Goal: Task Accomplishment & Management: Complete application form

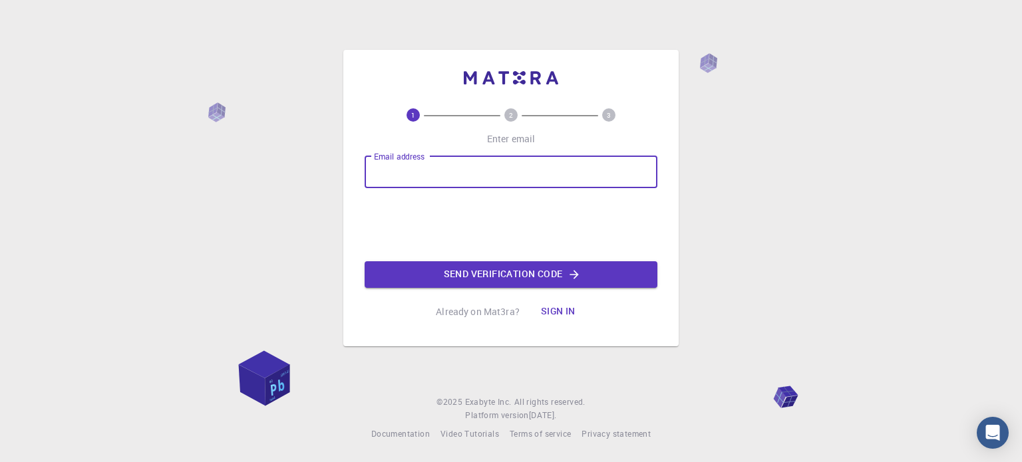
type input "mla0213814@ju.edu.jo"
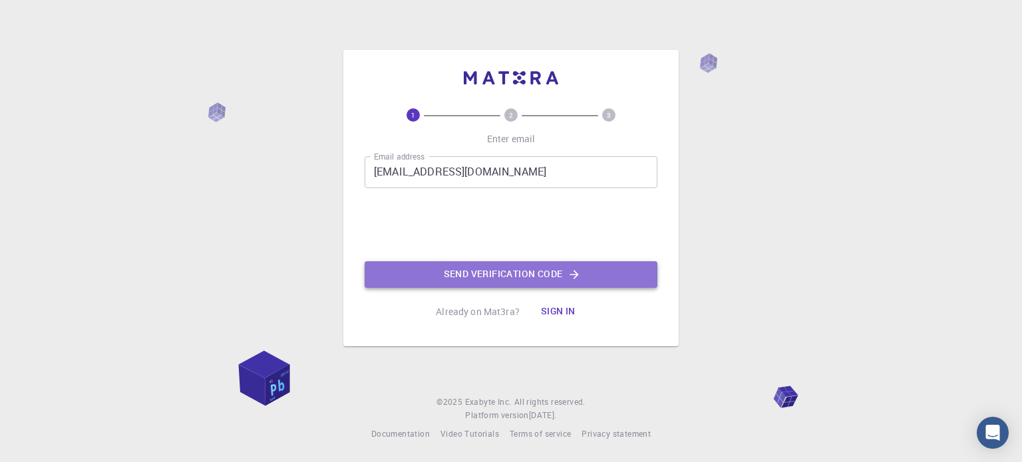
click at [460, 271] on button "Send verification code" at bounding box center [511, 274] width 293 height 27
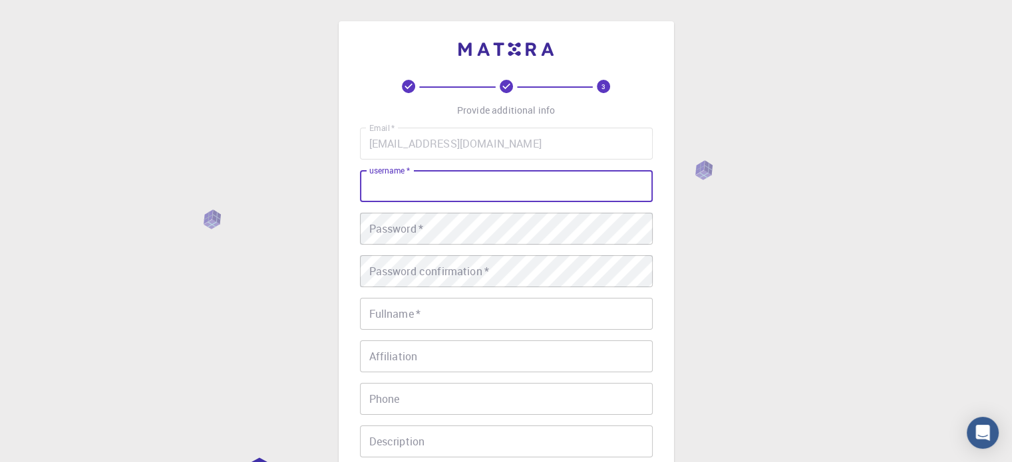
click at [559, 175] on input "username   *" at bounding box center [506, 186] width 293 height 32
type input "malak"
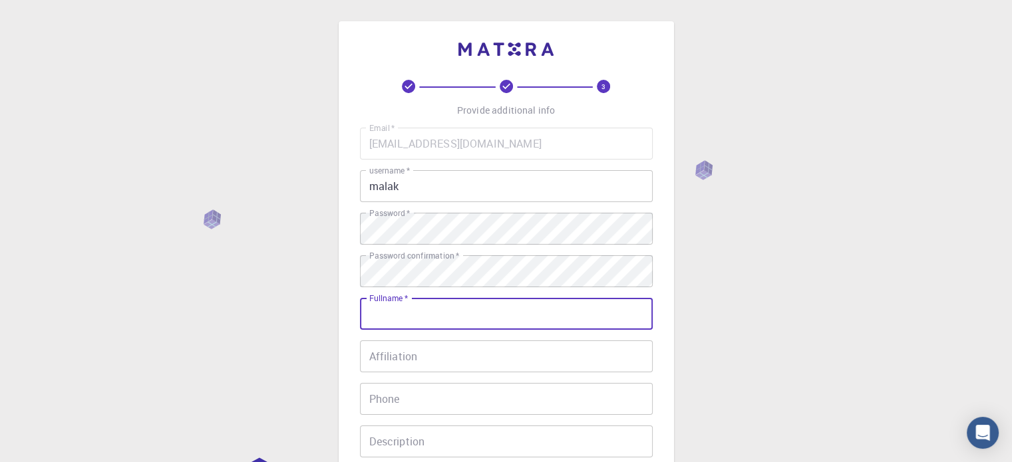
click at [488, 311] on input "Fullname   *" at bounding box center [506, 314] width 293 height 32
type input "malak alshobaky"
type input "0795822544"
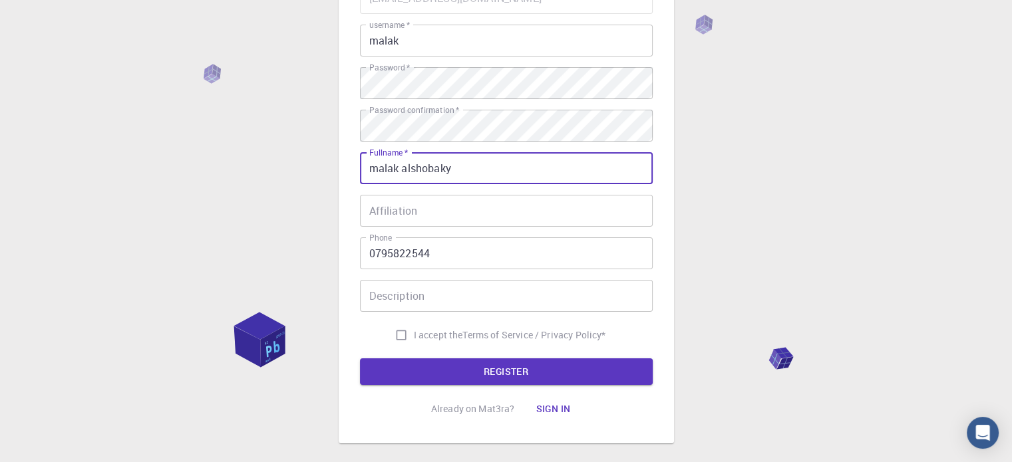
scroll to position [146, 0]
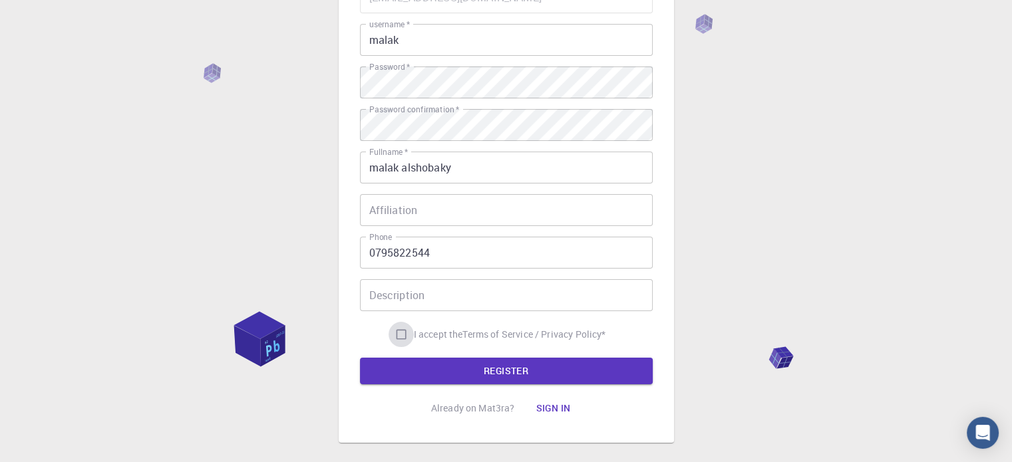
click at [388, 337] on input "I accept the Terms of Service / Privacy Policy *" at bounding box center [400, 334] width 25 height 25
checkbox input "true"
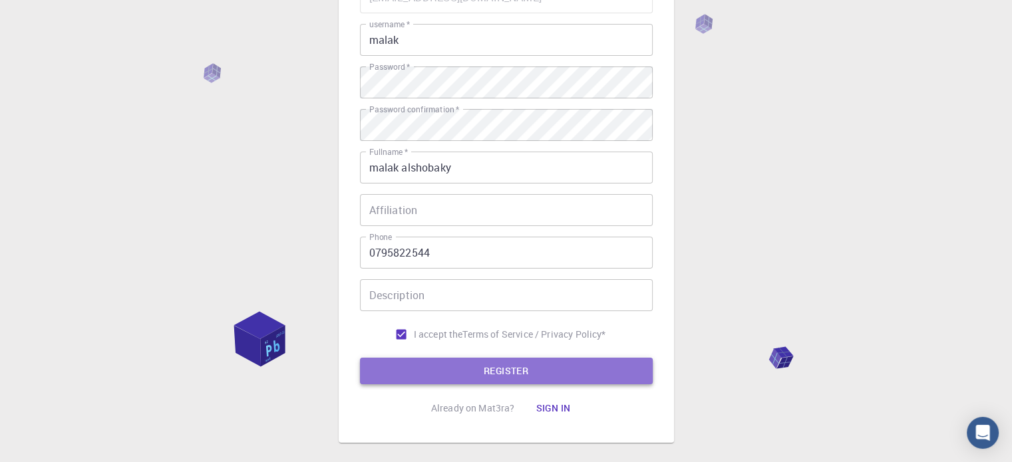
click at [400, 369] on button "REGISTER" at bounding box center [506, 371] width 293 height 27
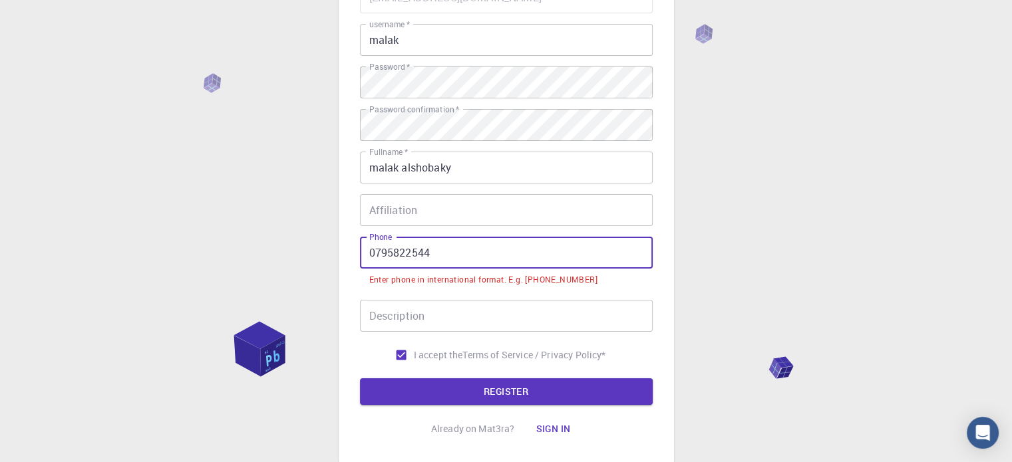
click at [384, 252] on input "0795822544" at bounding box center [506, 253] width 293 height 32
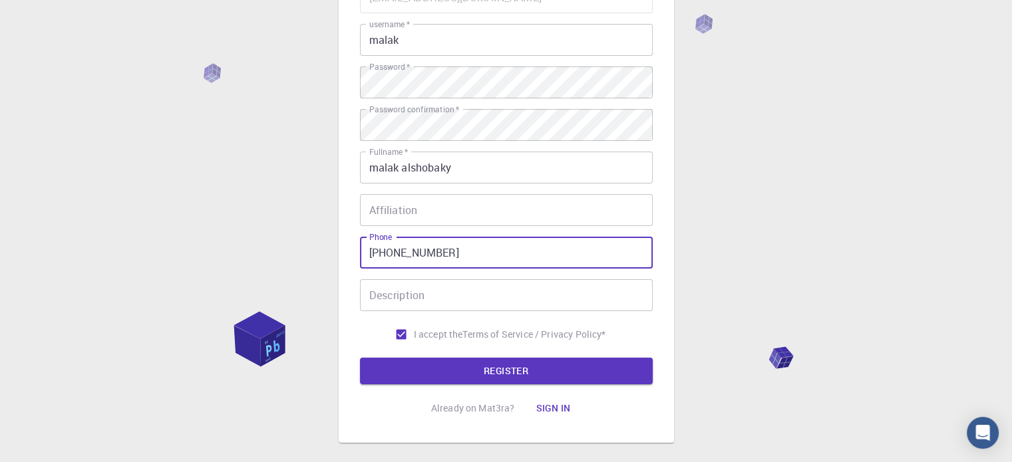
type input "+962795822544"
click at [360, 358] on button "REGISTER" at bounding box center [506, 371] width 293 height 27
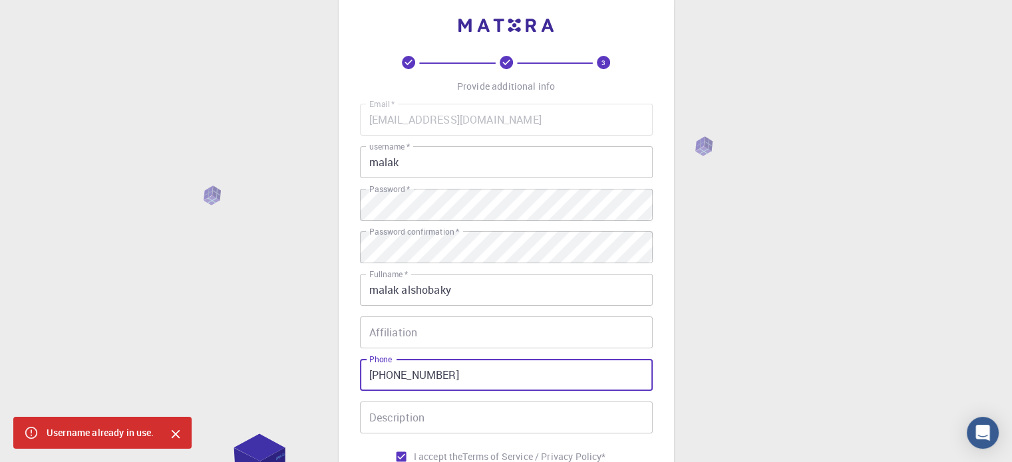
scroll to position [25, 0]
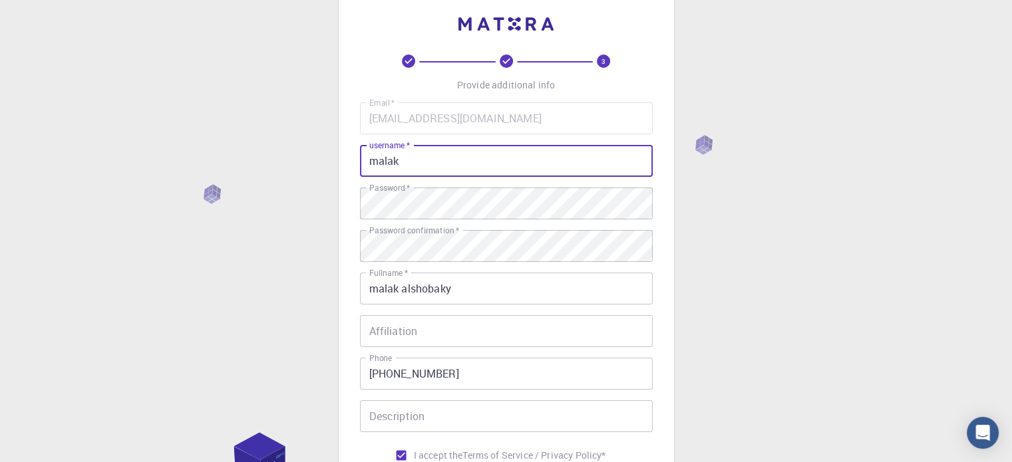
click at [421, 162] on input "malak" at bounding box center [506, 161] width 293 height 32
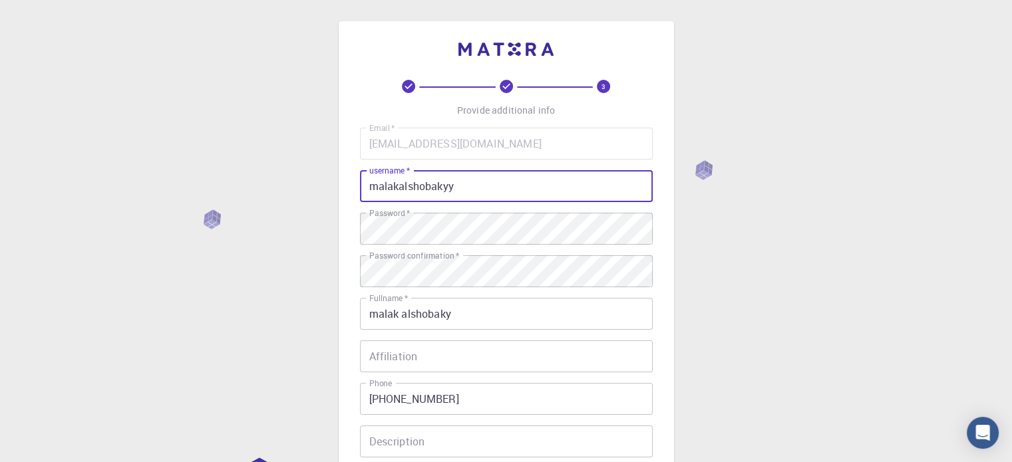
scroll to position [3, 0]
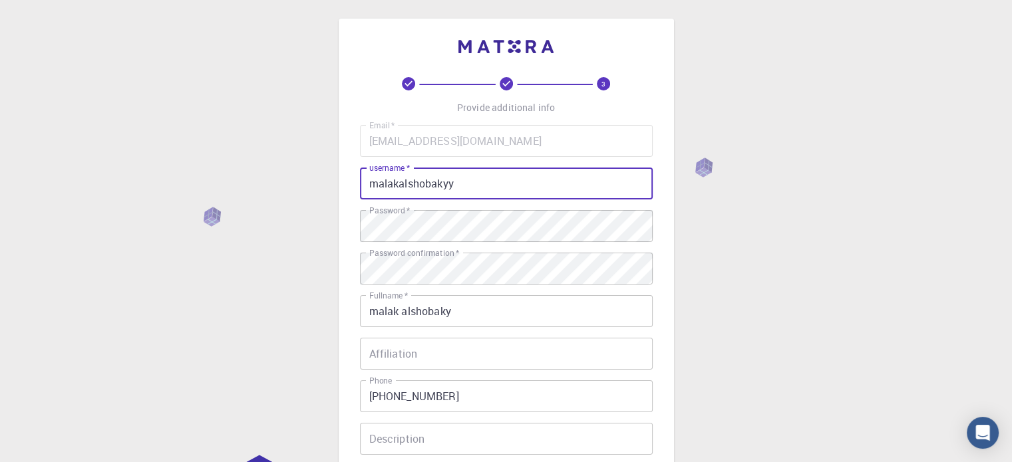
click at [479, 184] on input "malakalshobakyy" at bounding box center [506, 184] width 293 height 32
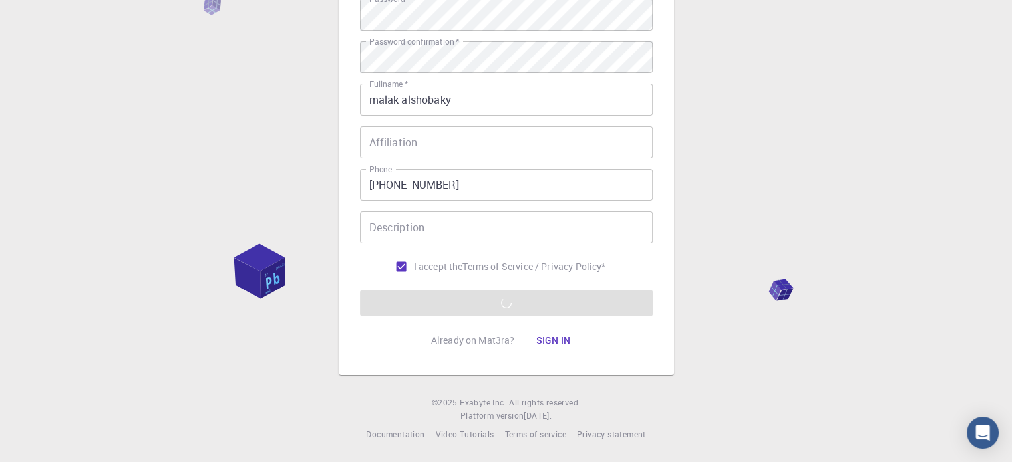
type input "malakalshobakyy00"
click at [314, 269] on div "3 Provide additional info Email   * mla0213814@ju.edu.jo Email   * username   *…" at bounding box center [506, 124] width 1012 height 677
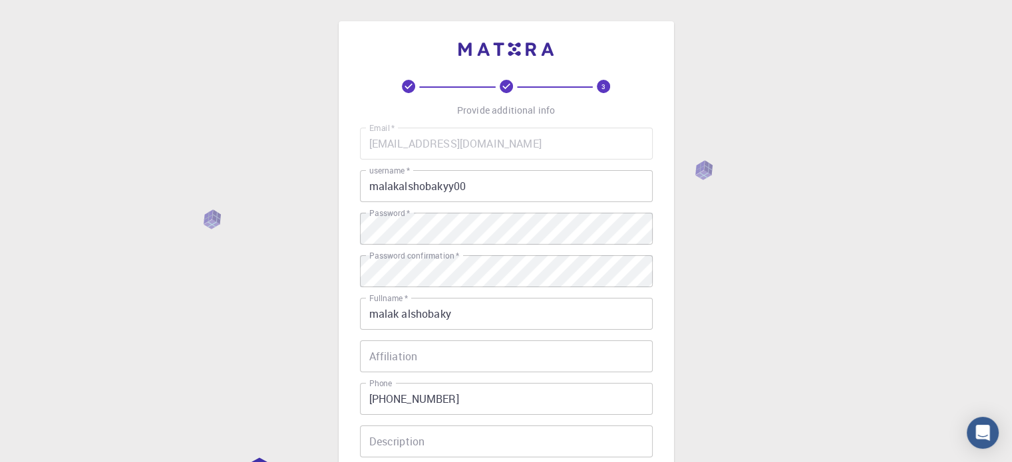
scroll to position [3, 0]
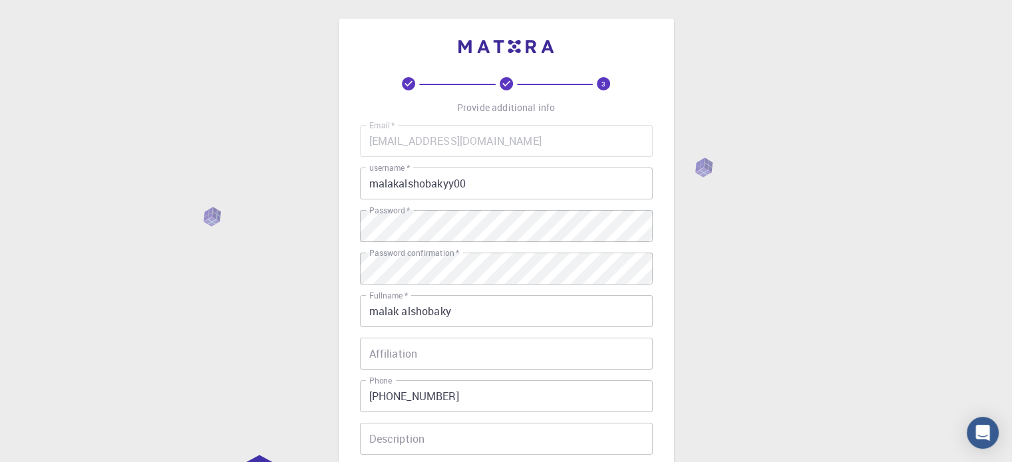
click at [231, 146] on div "3 Provide additional info Email   * mla0213814@ju.edu.jo Email   * username   *…" at bounding box center [506, 335] width 1012 height 677
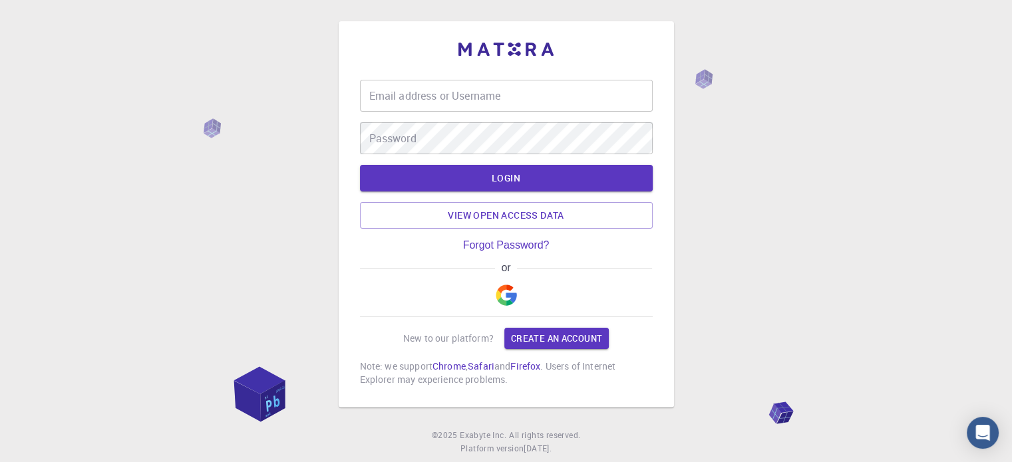
type input "malakalshobakyy00"
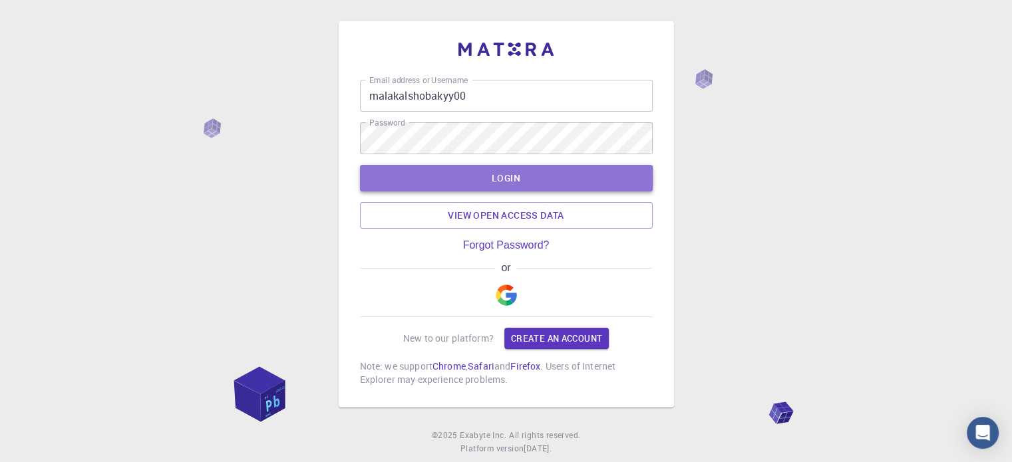
click at [613, 170] on button "LOGIN" at bounding box center [506, 178] width 293 height 27
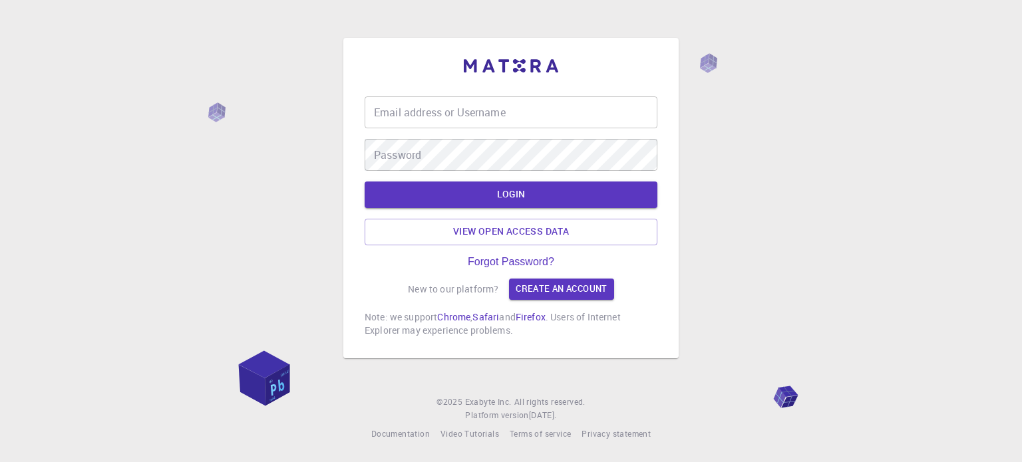
click at [401, 130] on div "Email address or Username Email address or Username Password Password" at bounding box center [511, 133] width 293 height 74
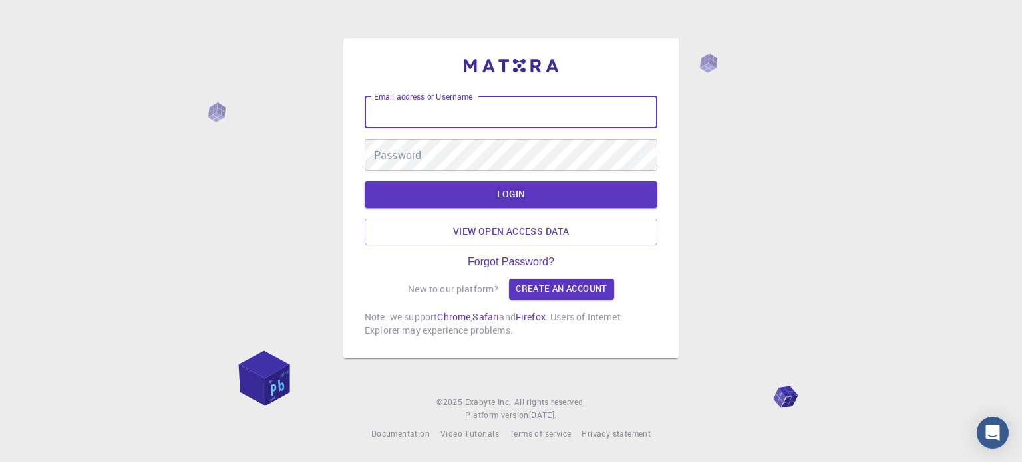
click at [402, 107] on input "Email address or Username" at bounding box center [511, 112] width 293 height 32
type input "malakalshobakyy00"
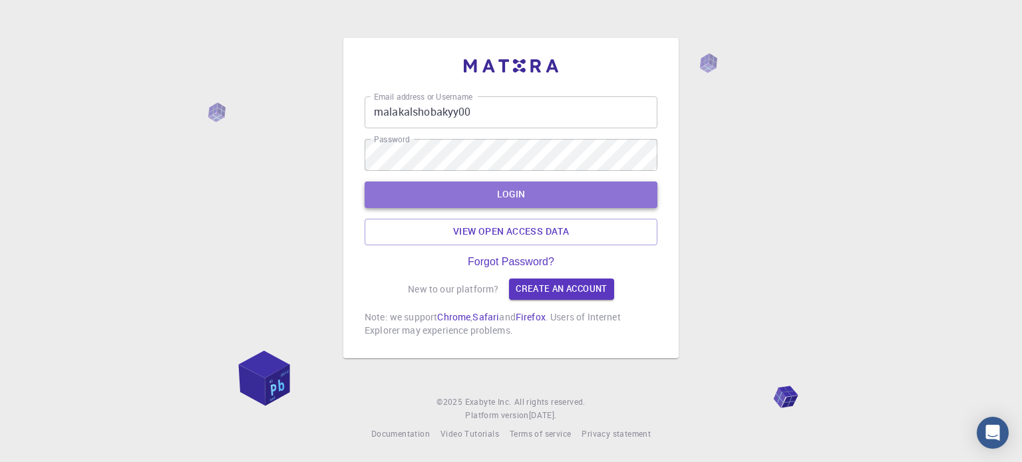
click at [472, 192] on button "LOGIN" at bounding box center [511, 195] width 293 height 27
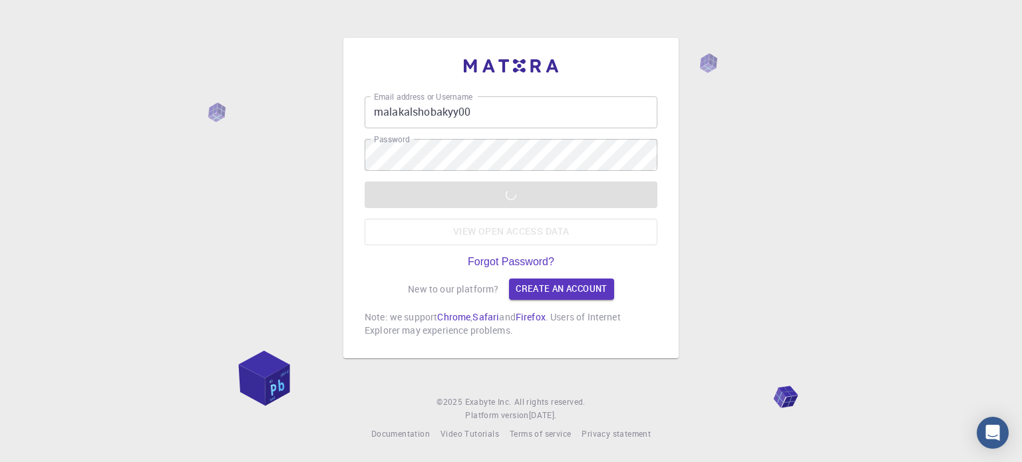
click at [472, 192] on div "LOGIN View open access data" at bounding box center [511, 214] width 293 height 64
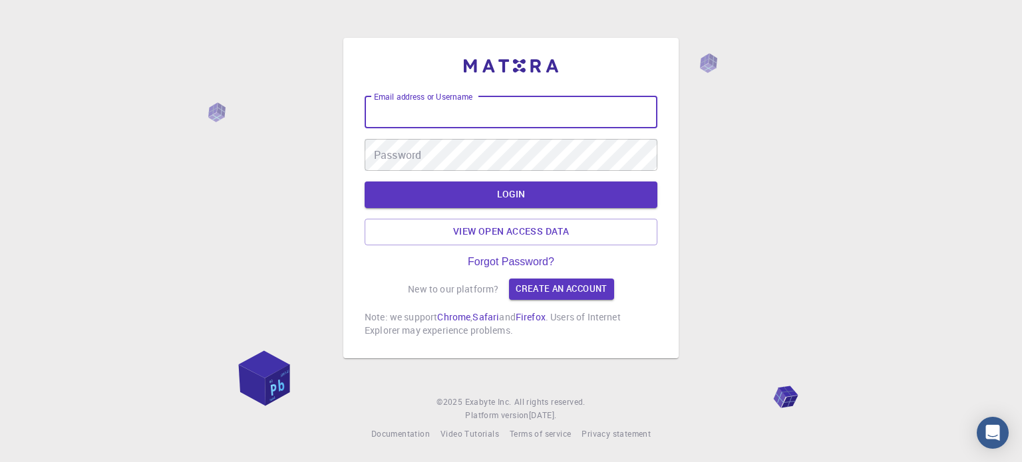
type input "malakalshobakyy00"
click at [365, 182] on button "LOGIN" at bounding box center [511, 195] width 293 height 27
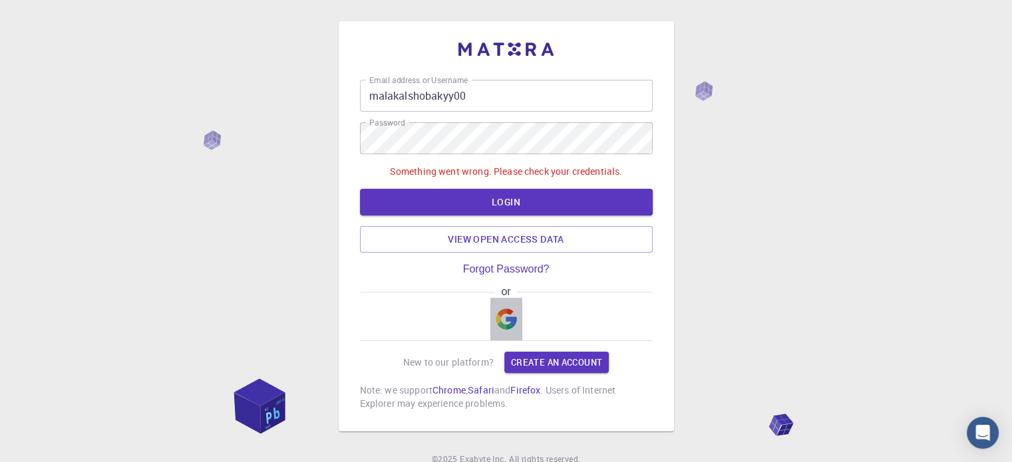
click at [500, 312] on img "button" at bounding box center [506, 319] width 21 height 21
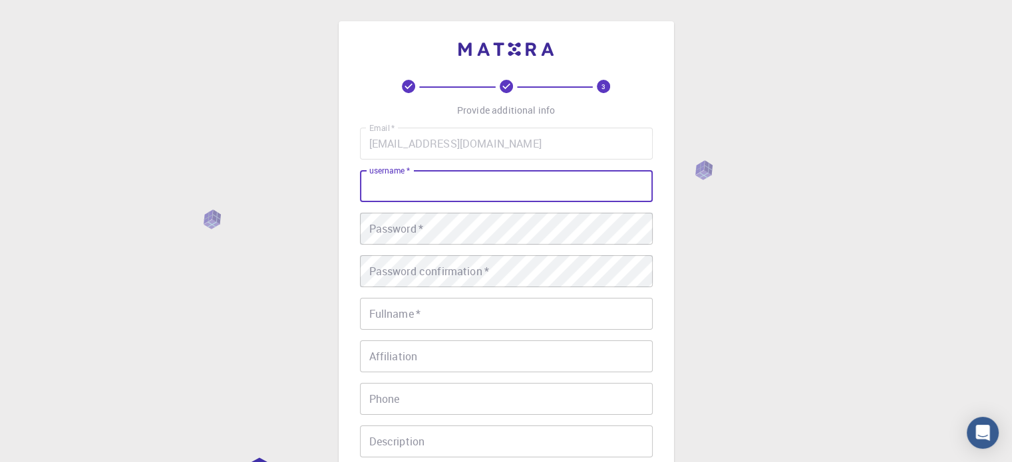
click at [470, 170] on input "username   *" at bounding box center [506, 186] width 293 height 32
type input "malakalshobakyyy"
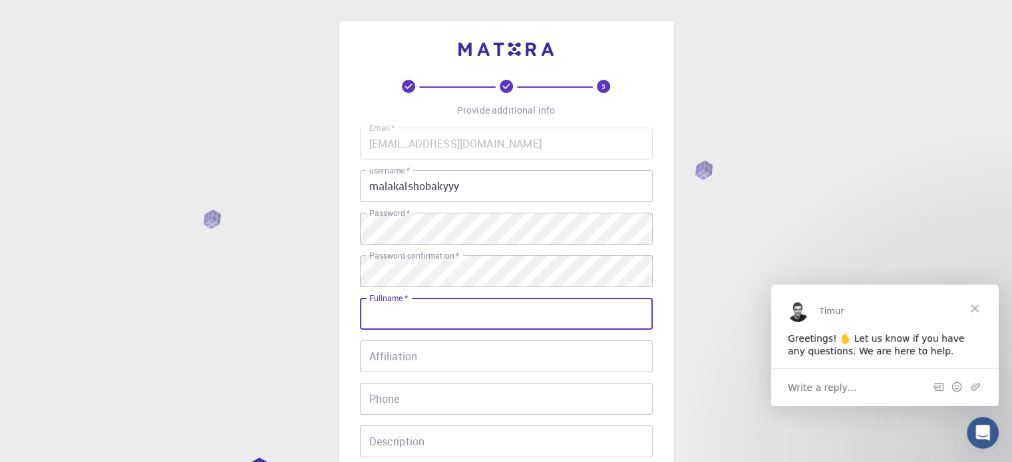
click at [588, 327] on input "Fullname   *" at bounding box center [506, 314] width 293 height 32
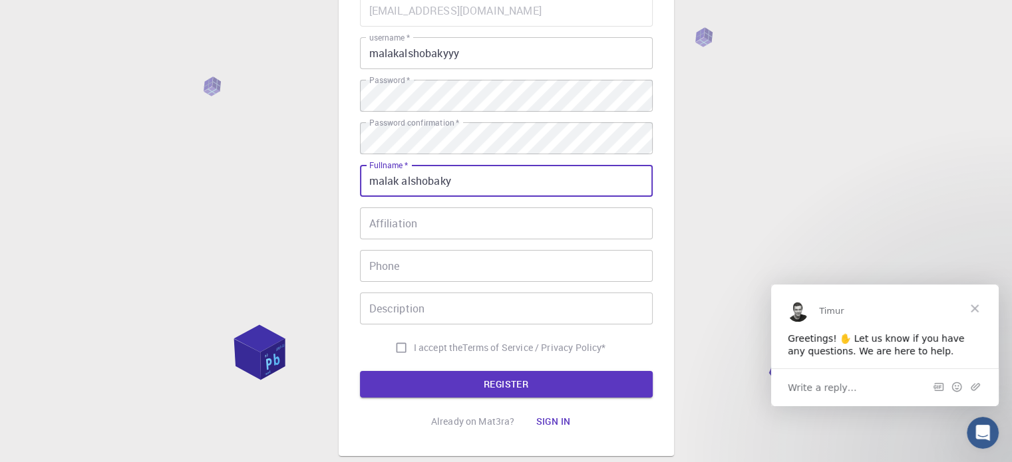
type input "malak alshobaky"
click at [390, 351] on input "I accept the Terms of Service / Privacy Policy *" at bounding box center [400, 347] width 25 height 25
checkbox input "true"
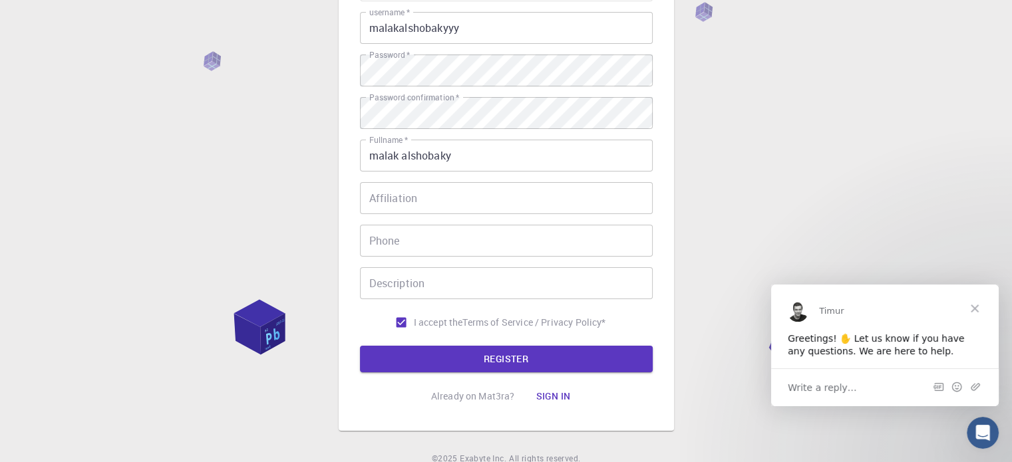
scroll to position [157, 0]
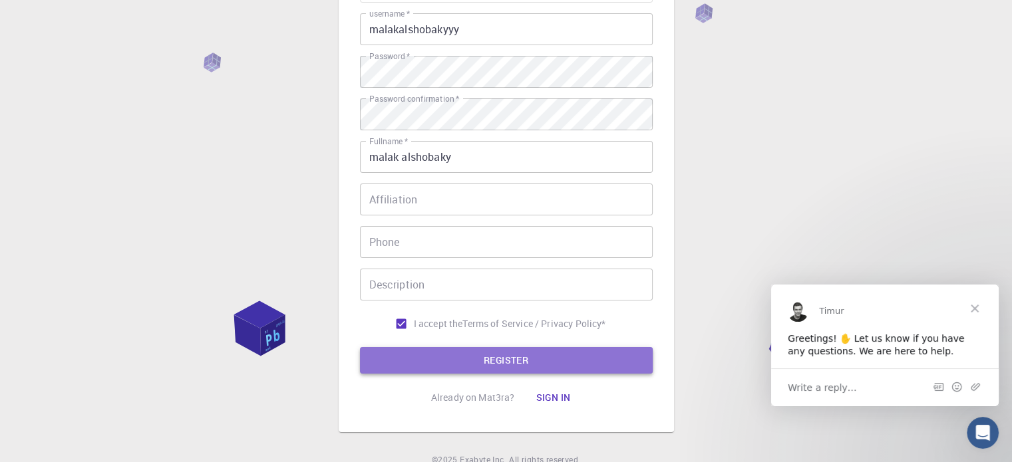
click at [451, 361] on button "REGISTER" at bounding box center [506, 360] width 293 height 27
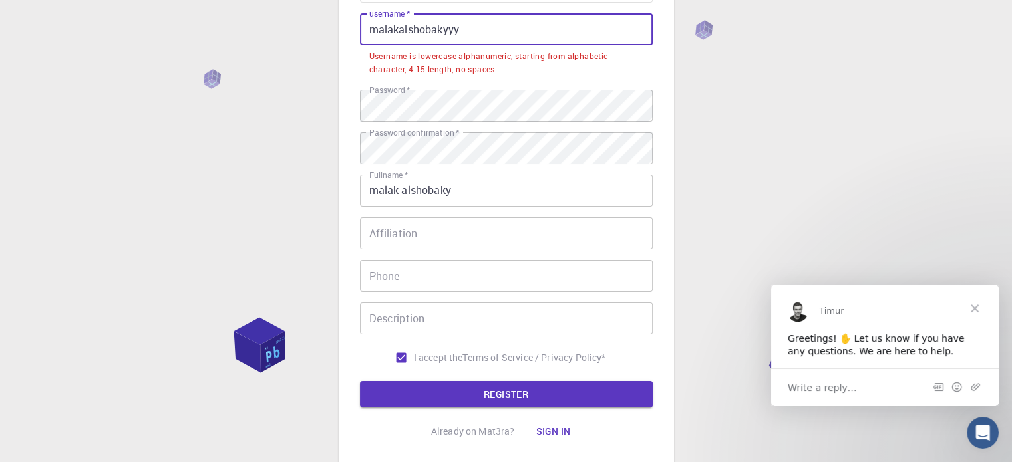
click at [492, 21] on input "malakalshobakyyy" at bounding box center [506, 29] width 293 height 32
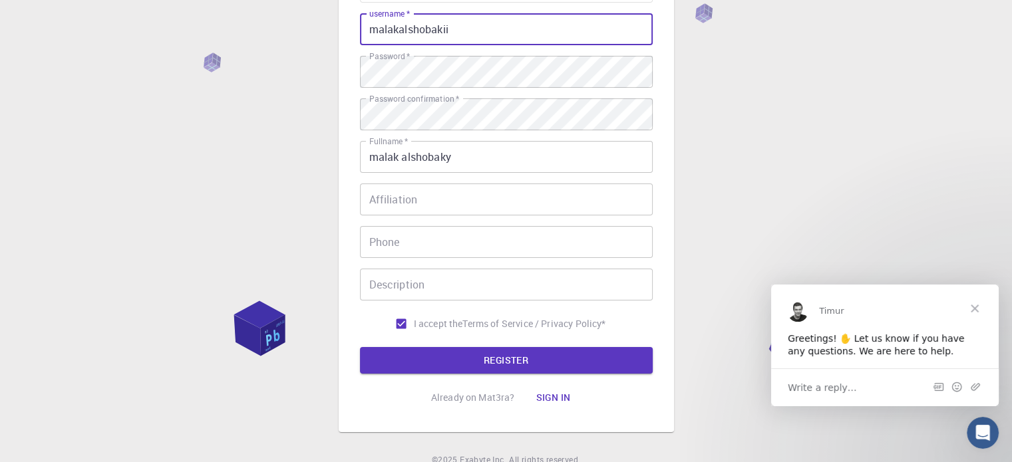
type input "malakalshobakii"
click at [360, 347] on button "REGISTER" at bounding box center [506, 360] width 293 height 27
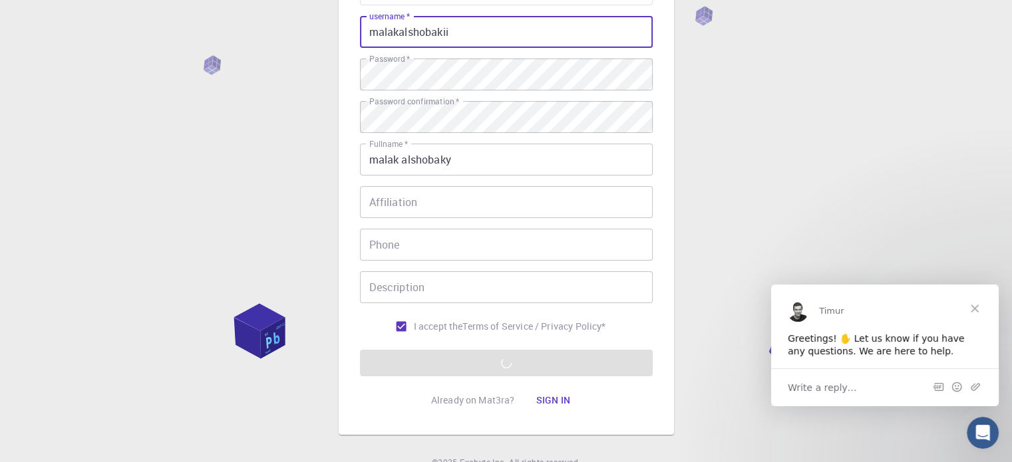
scroll to position [156, 0]
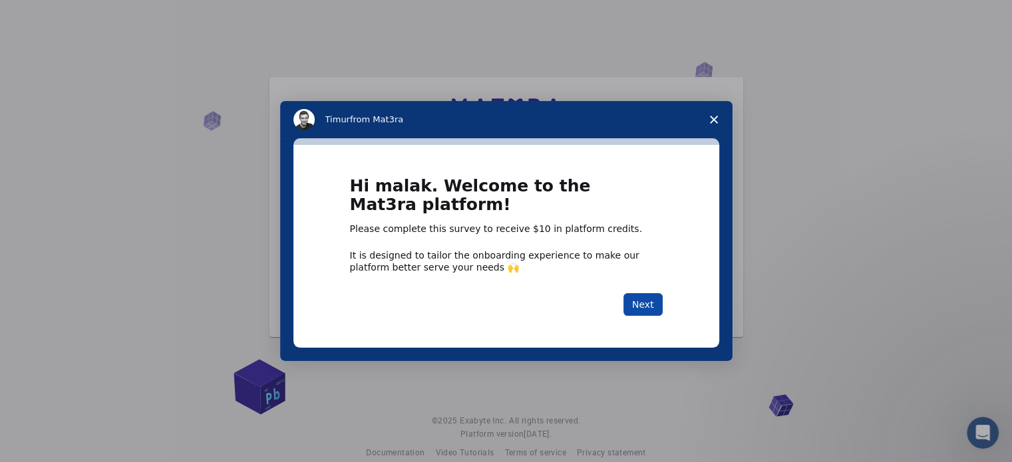
click at [646, 304] on button "Next" at bounding box center [642, 304] width 39 height 23
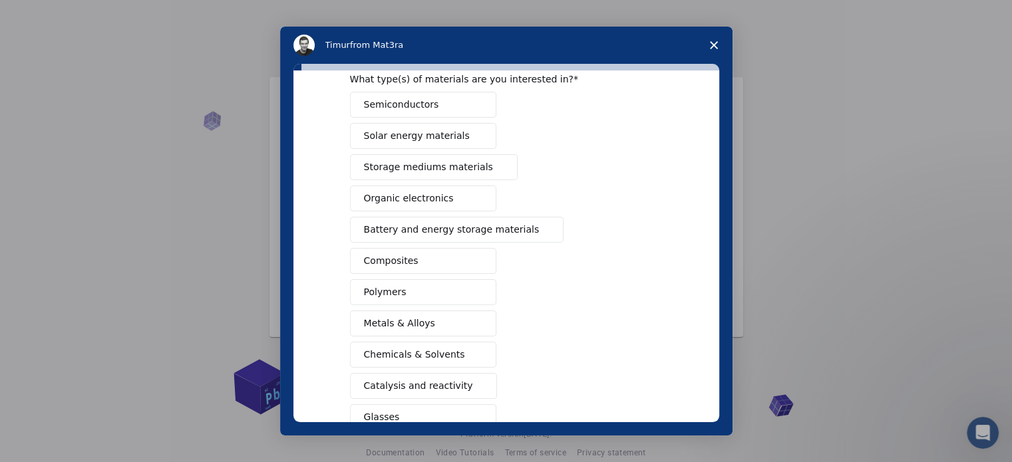
scroll to position [63, 0]
click at [467, 170] on span "Storage mediums materials" at bounding box center [428, 167] width 129 height 14
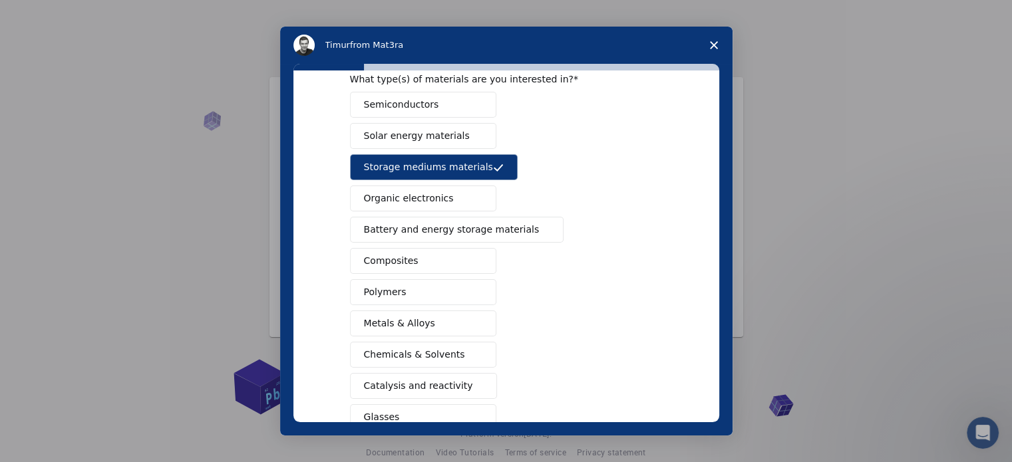
click at [440, 199] on button "Organic electronics" at bounding box center [423, 199] width 146 height 26
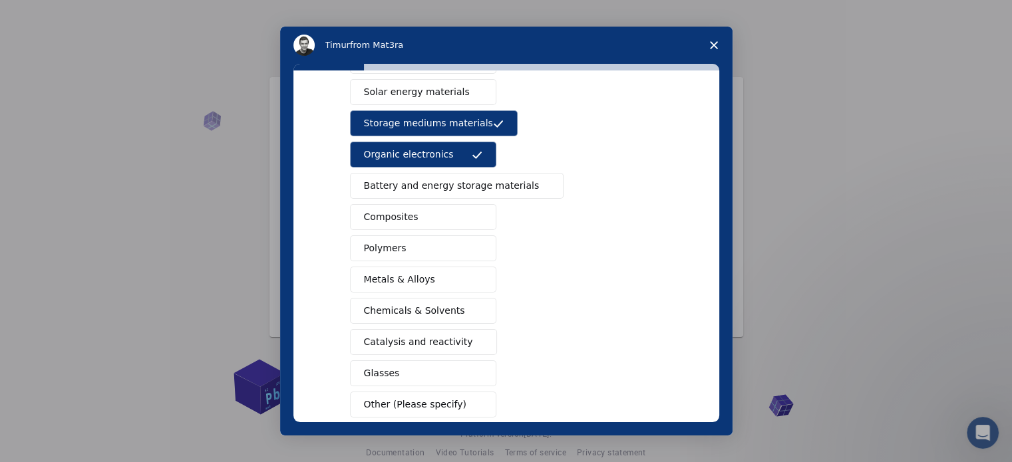
scroll to position [135, 0]
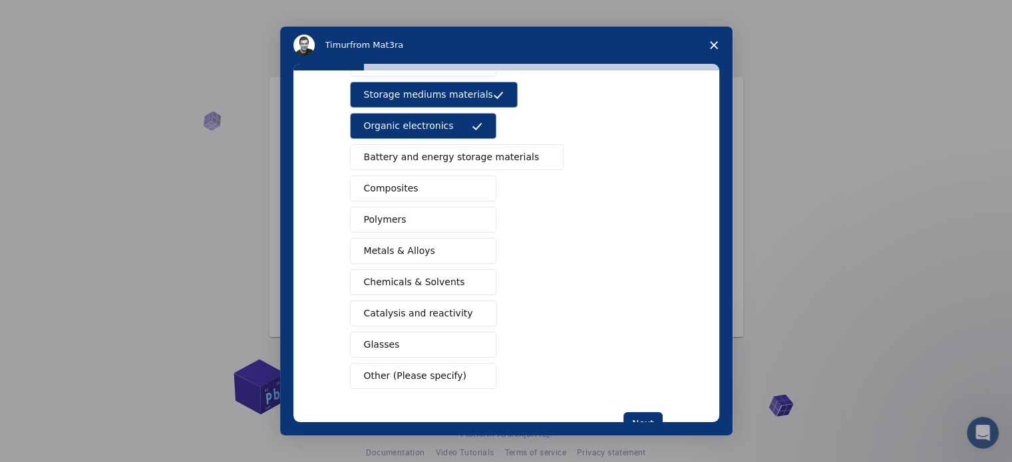
click at [437, 193] on button "Composites" at bounding box center [423, 189] width 146 height 26
click at [431, 212] on button "Polymers" at bounding box center [423, 220] width 146 height 26
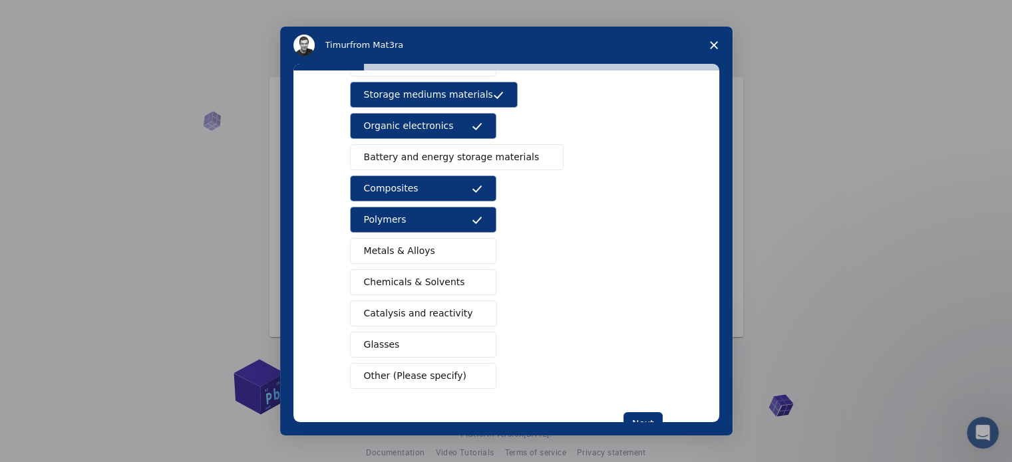
scroll to position [176, 0]
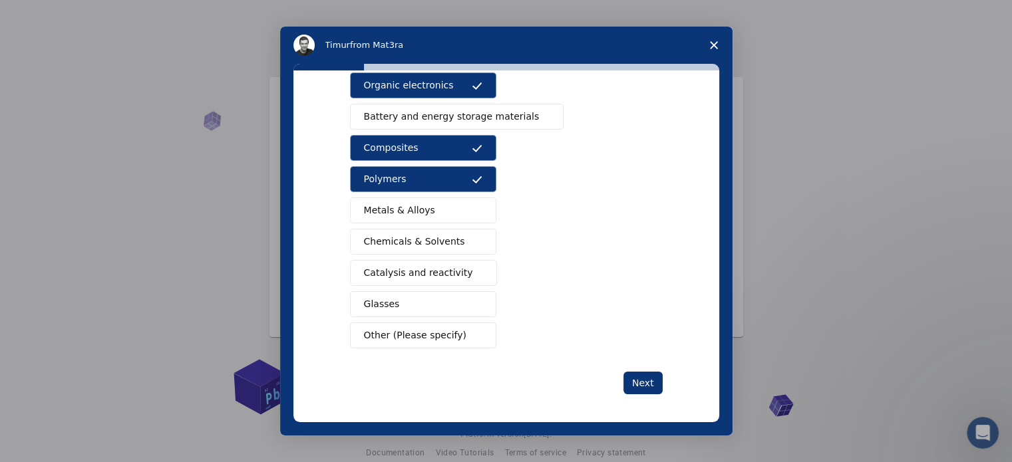
click at [422, 241] on span "Chemicals & Solvents" at bounding box center [414, 242] width 101 height 14
click at [424, 260] on button "Catalysis and reactivity" at bounding box center [424, 273] width 148 height 26
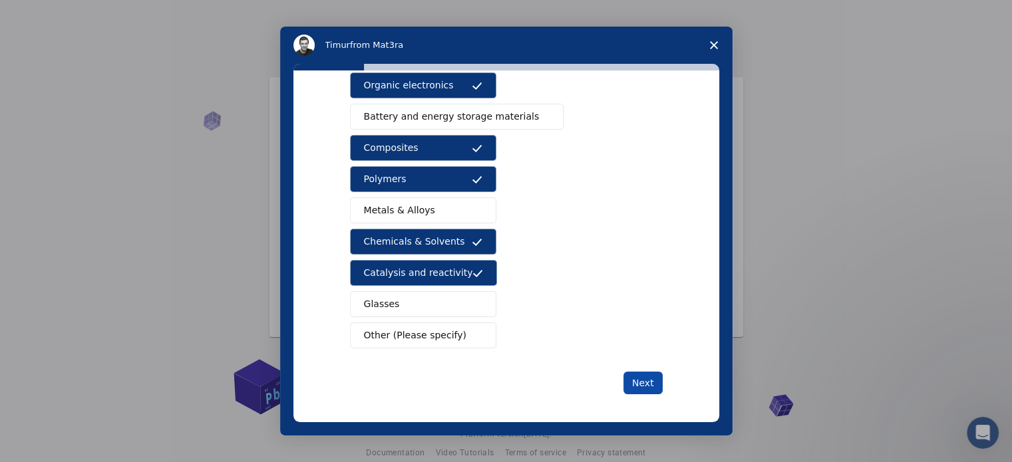
click at [651, 373] on button "Next" at bounding box center [642, 383] width 39 height 23
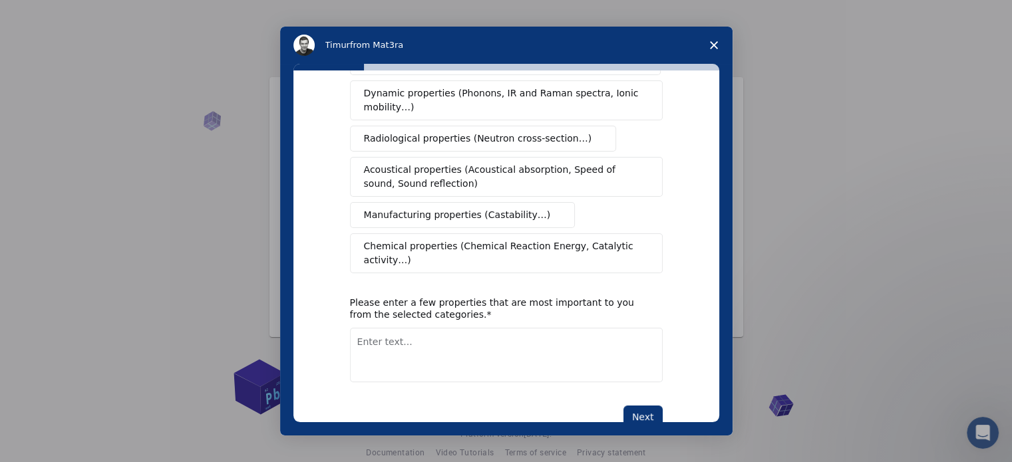
scroll to position [239, 0]
click at [514, 327] on textarea "Enter text..." at bounding box center [506, 354] width 313 height 55
type textarea "civil enginnering"
click at [633, 405] on button "Next" at bounding box center [642, 416] width 39 height 23
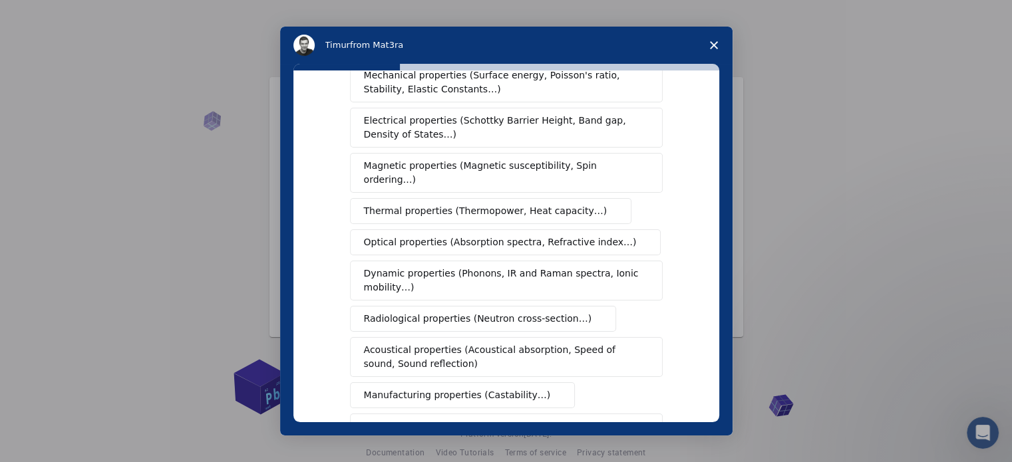
scroll to position [0, 0]
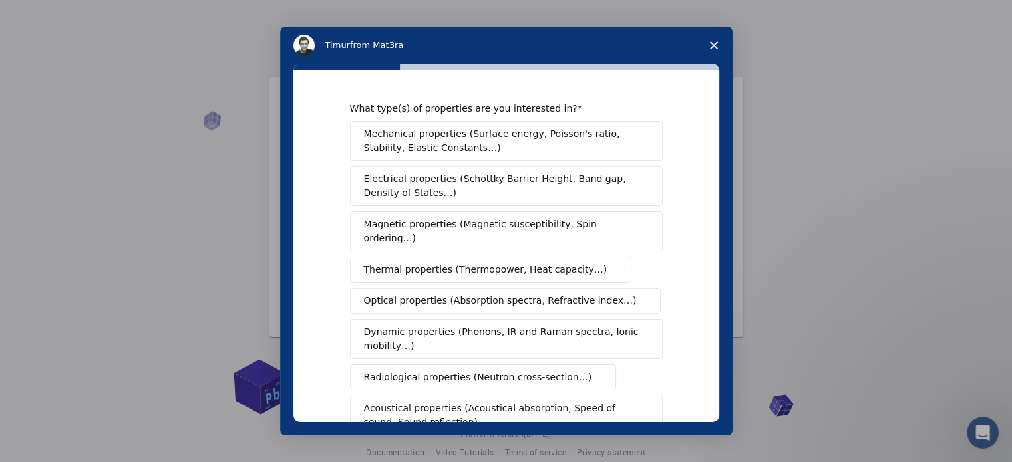
click at [599, 144] on span "Mechanical properties (Surface energy, Poisson's ratio, Stability, Elastic Cons…" at bounding box center [502, 141] width 277 height 28
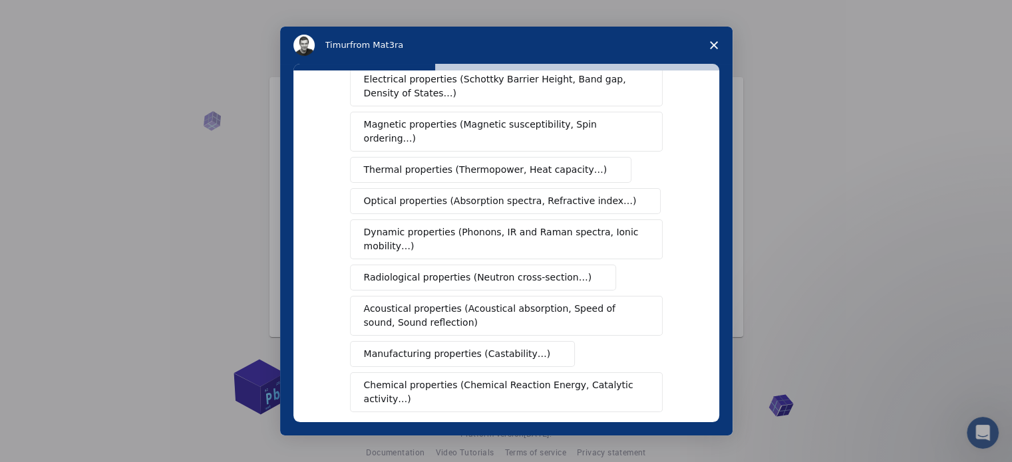
click at [533, 163] on span "Thermal properties (Thermopower, Heat capacity…)" at bounding box center [485, 170] width 243 height 14
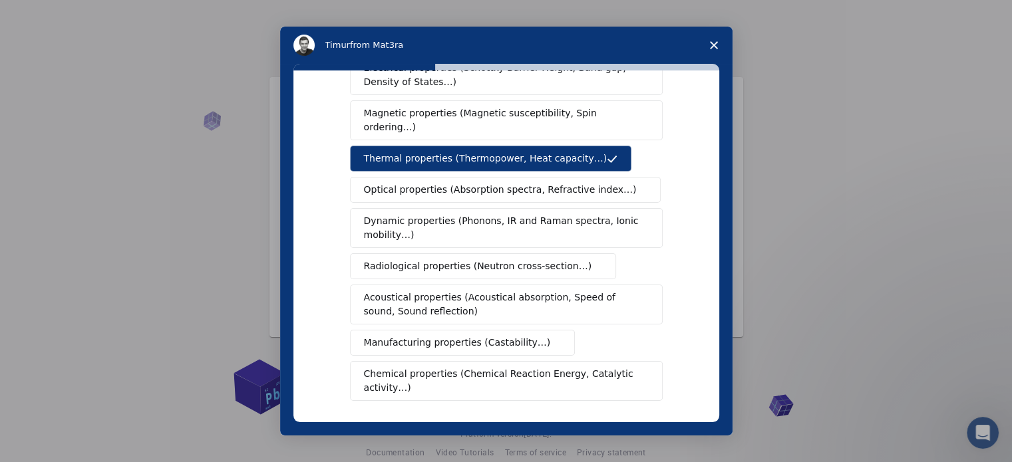
click at [512, 183] on span "Optical properties (Absorption spectra, Refractive index…)" at bounding box center [500, 190] width 273 height 14
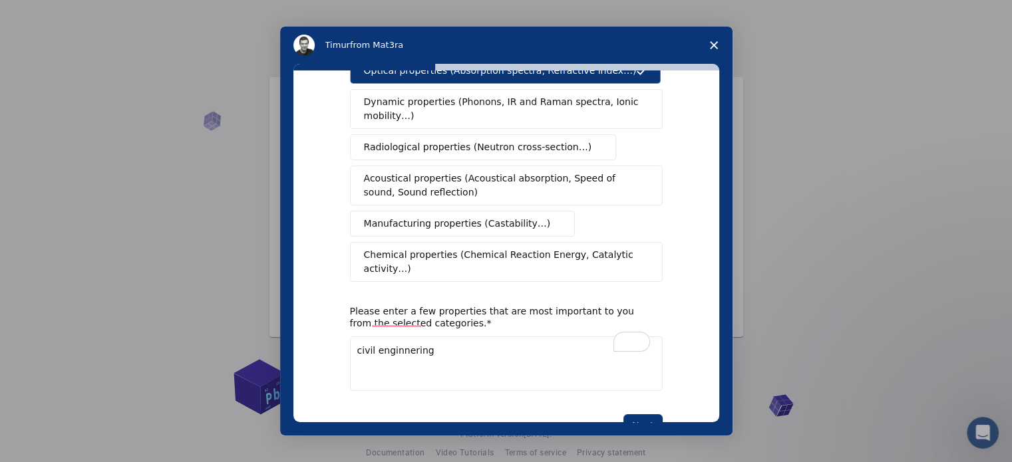
click at [478, 337] on textarea "civil enginnering" at bounding box center [506, 364] width 313 height 55
click at [651, 414] on button "Next" at bounding box center [642, 425] width 39 height 23
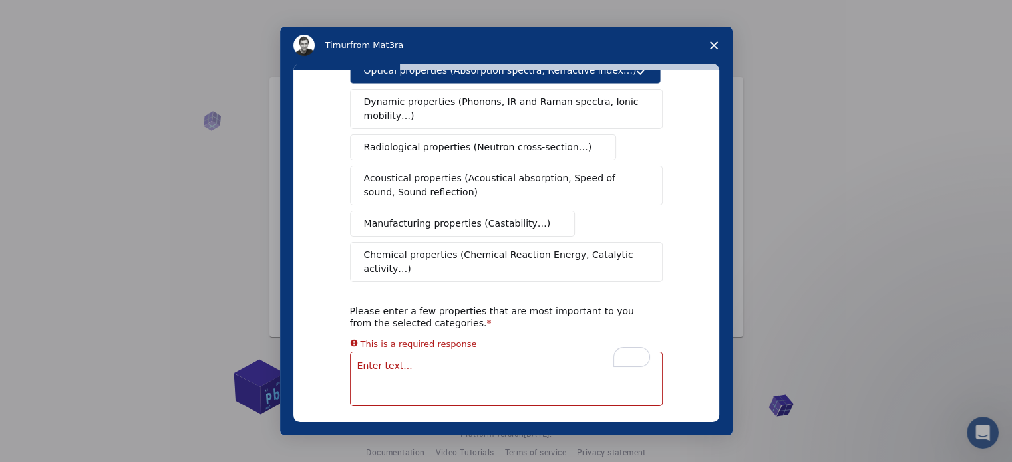
click at [607, 242] on button "Chemical properties (Chemical Reaction Energy, Catalytic activity…)" at bounding box center [506, 262] width 313 height 40
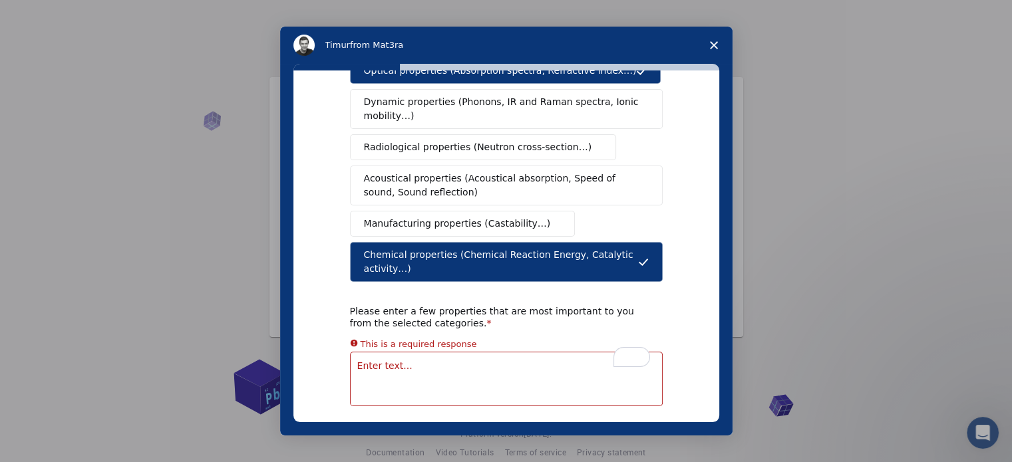
click at [575, 305] on div "Please enter a few properties that are most important to you from the selected …" at bounding box center [496, 317] width 293 height 24
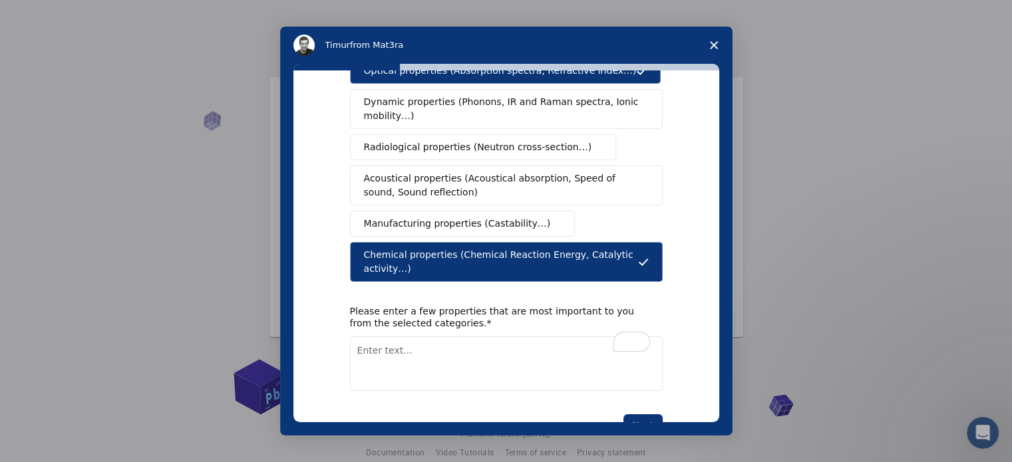
click at [500, 353] on textarea "To enrich screen reader interactions, please activate Accessibility in Grammarl…" at bounding box center [506, 364] width 313 height 55
type textarea "Absorbtion Chemecal reaction"
drag, startPoint x: 369, startPoint y: 319, endPoint x: 416, endPoint y: 421, distance: 113.1
click at [416, 421] on div "What type(s) of properties are you interested in? Mechanical properties (Surfac…" at bounding box center [506, 247] width 426 height 352
drag, startPoint x: 663, startPoint y: 391, endPoint x: 633, endPoint y: 389, distance: 30.0
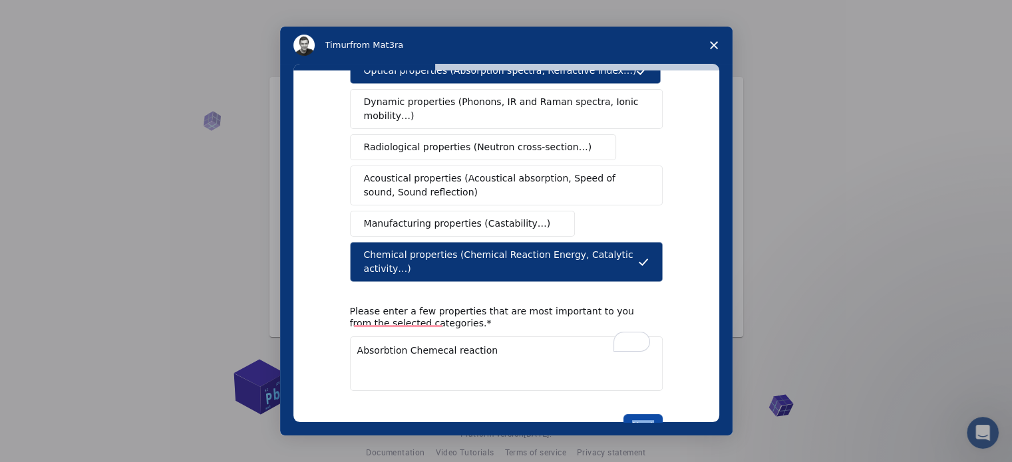
click at [633, 389] on div "What type(s) of properties are you interested in? Mechanical properties (Surfac…" at bounding box center [506, 247] width 426 height 352
click at [633, 414] on button "Next" at bounding box center [642, 425] width 39 height 23
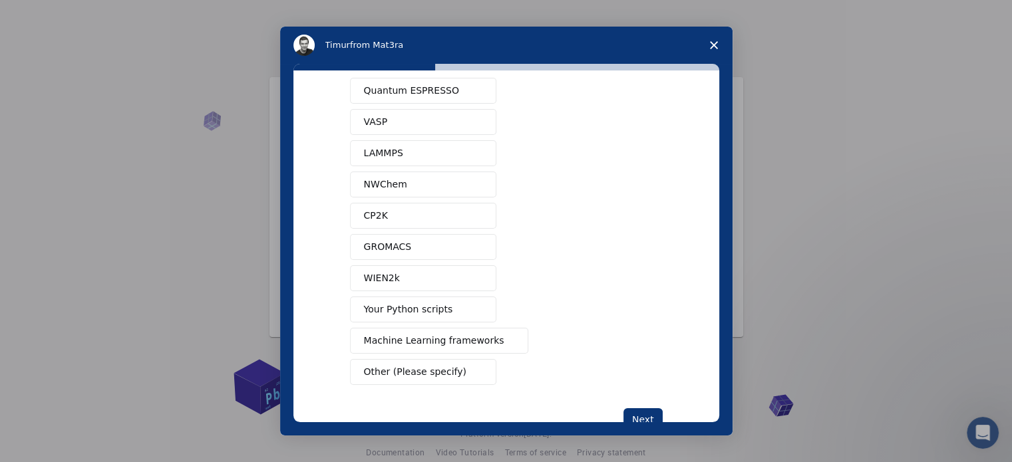
click at [420, 305] on span "Your Python scripts" at bounding box center [408, 310] width 89 height 14
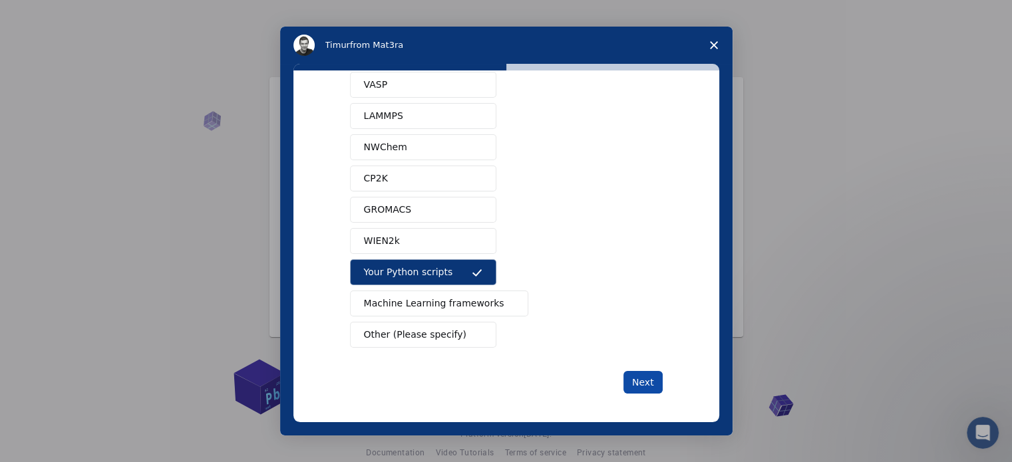
click at [641, 374] on button "Next" at bounding box center [642, 382] width 39 height 23
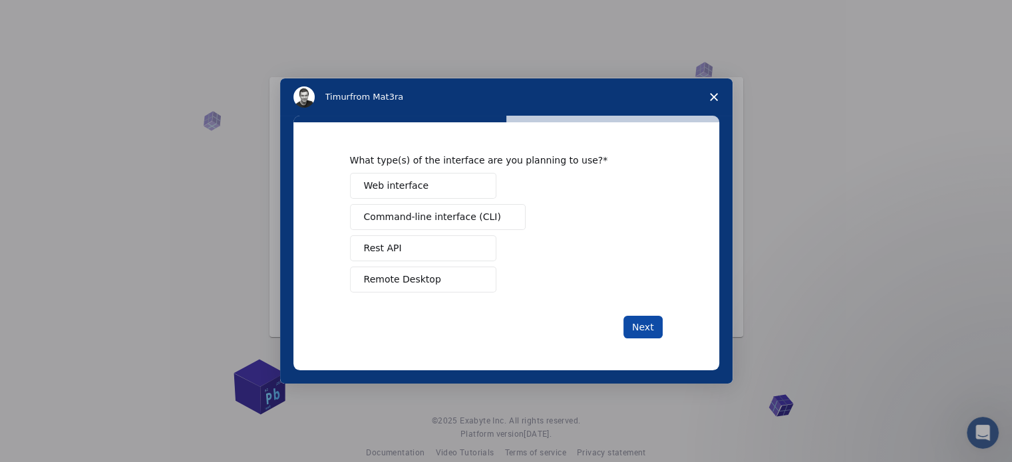
click at [641, 323] on button "Next" at bounding box center [642, 327] width 39 height 23
click at [451, 192] on button "Web interface" at bounding box center [423, 186] width 146 height 26
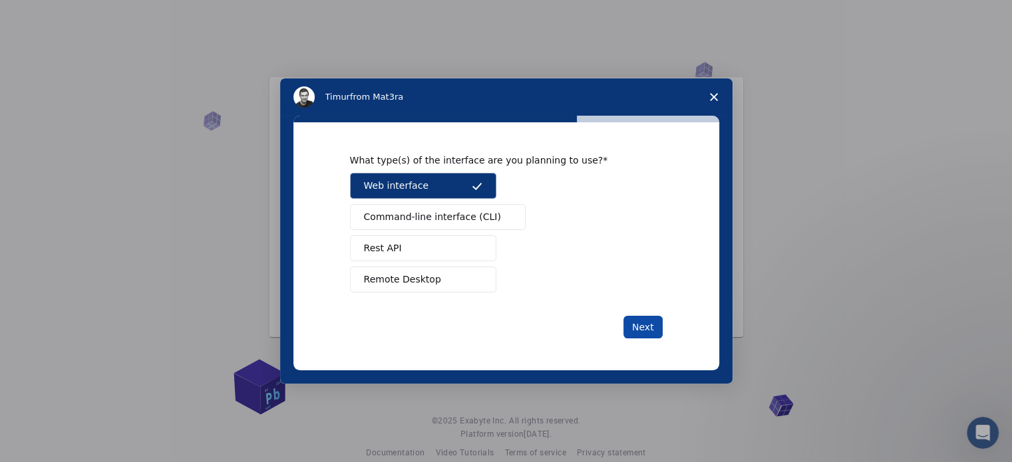
click at [641, 320] on button "Next" at bounding box center [642, 327] width 39 height 23
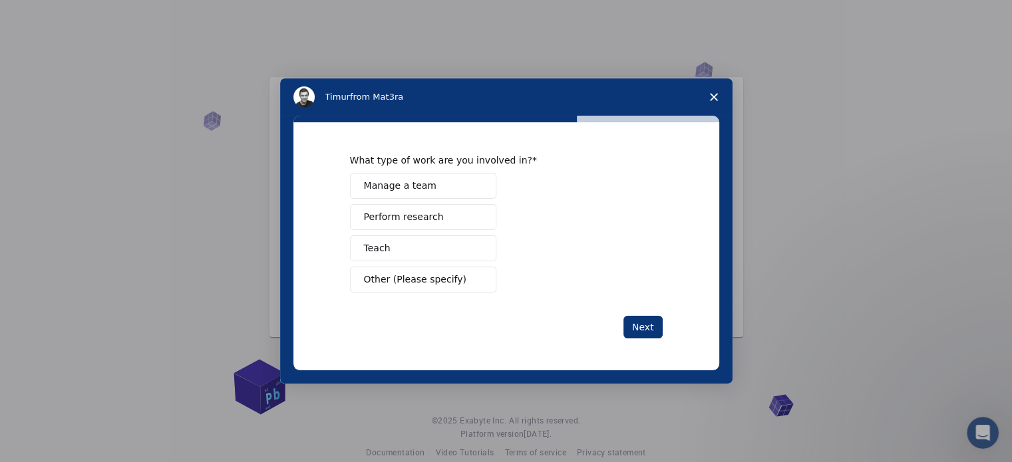
click at [416, 190] on span "Manage a team" at bounding box center [400, 186] width 73 height 14
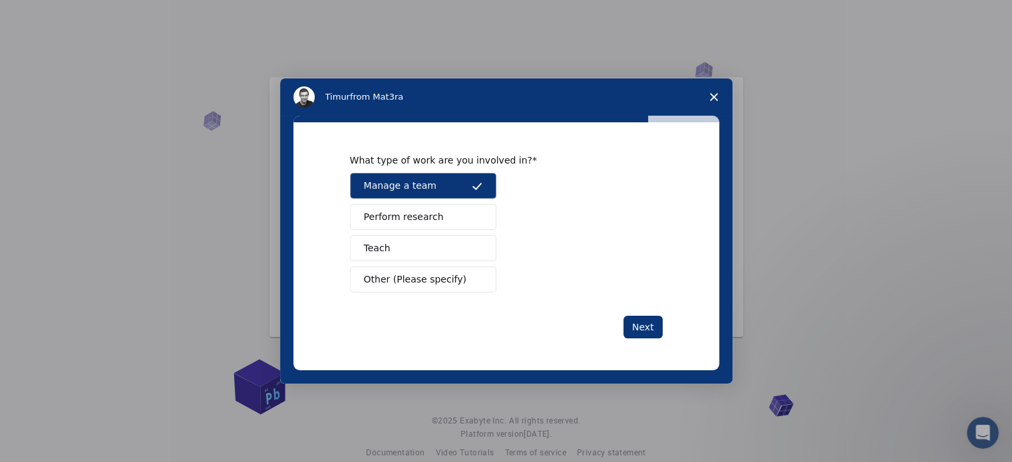
click at [634, 311] on div "What type of work are you involved in? Manage a team Perform research Teach Oth…" at bounding box center [506, 246] width 313 height 184
click at [636, 321] on button "Next" at bounding box center [642, 327] width 39 height 23
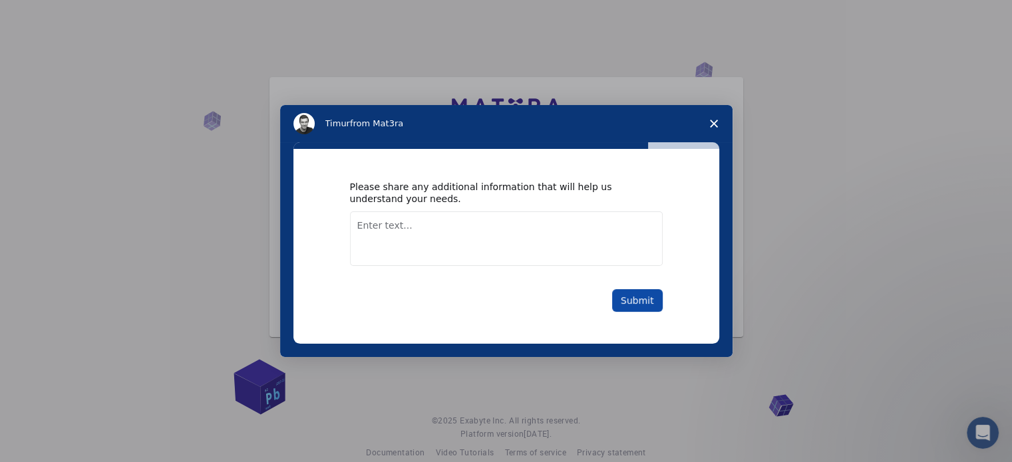
click at [641, 300] on button "Submit" at bounding box center [637, 300] width 51 height 23
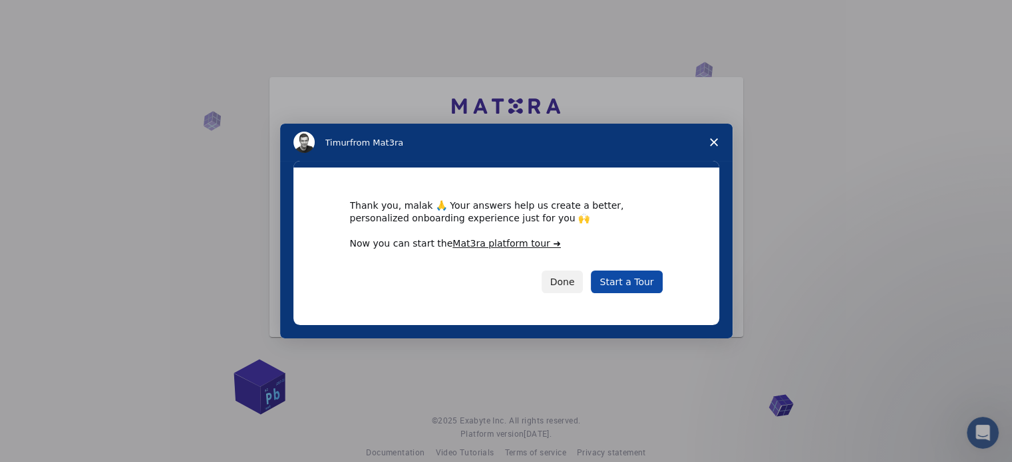
click at [633, 277] on link "Start a Tour" at bounding box center [626, 282] width 71 height 23
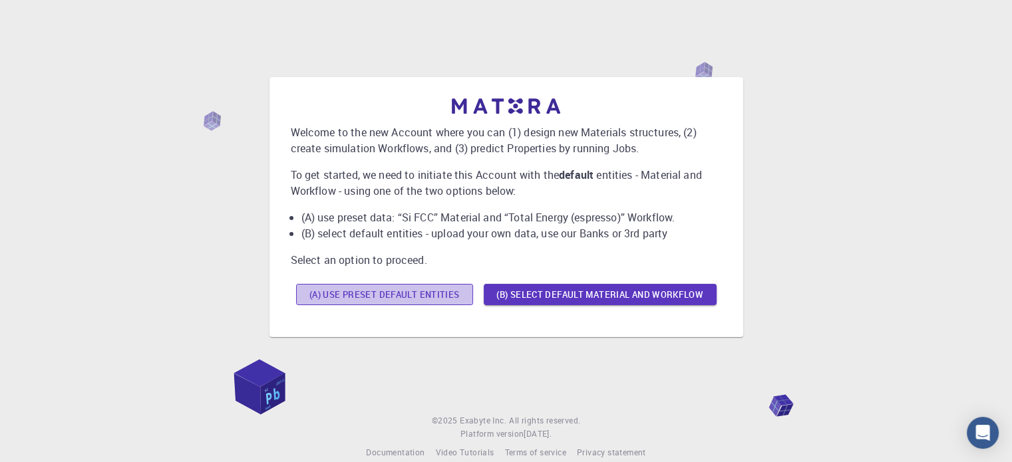
click at [412, 295] on button "(A) Use preset default entities" at bounding box center [384, 294] width 177 height 21
